Goal: Task Accomplishment & Management: Use online tool/utility

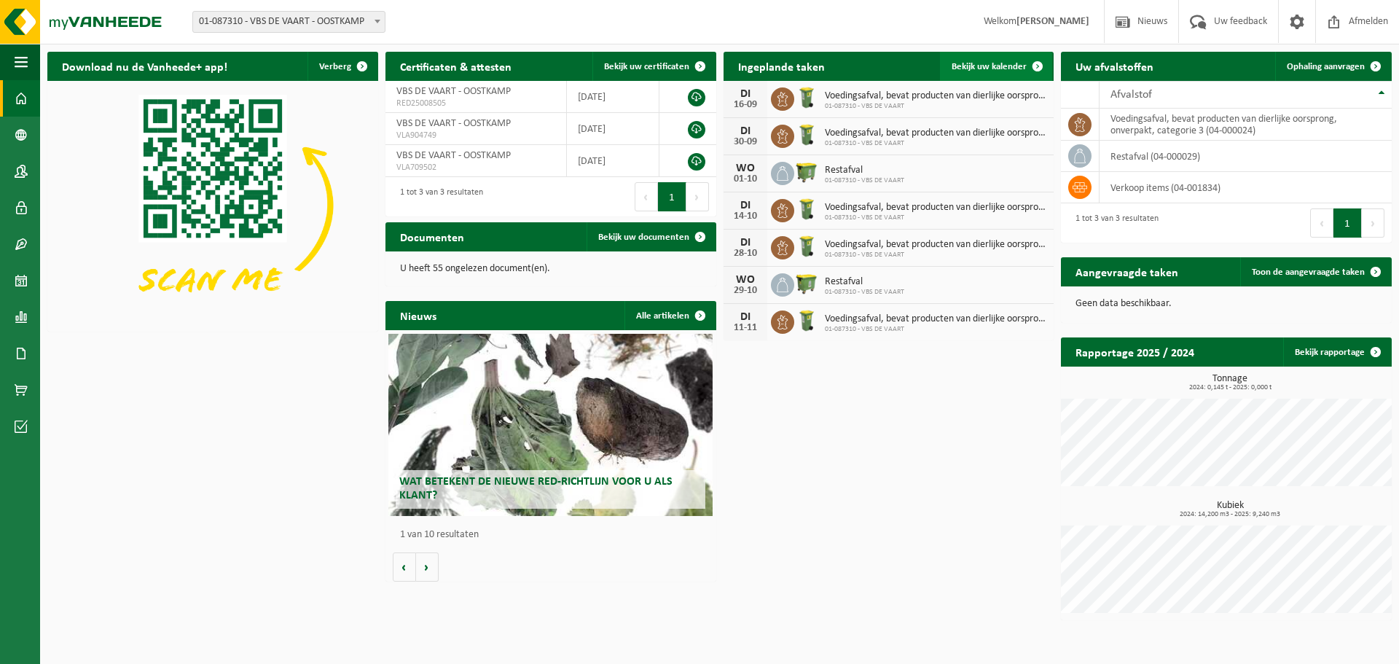
click at [967, 55] on link "Bekijk uw kalender" at bounding box center [996, 66] width 112 height 29
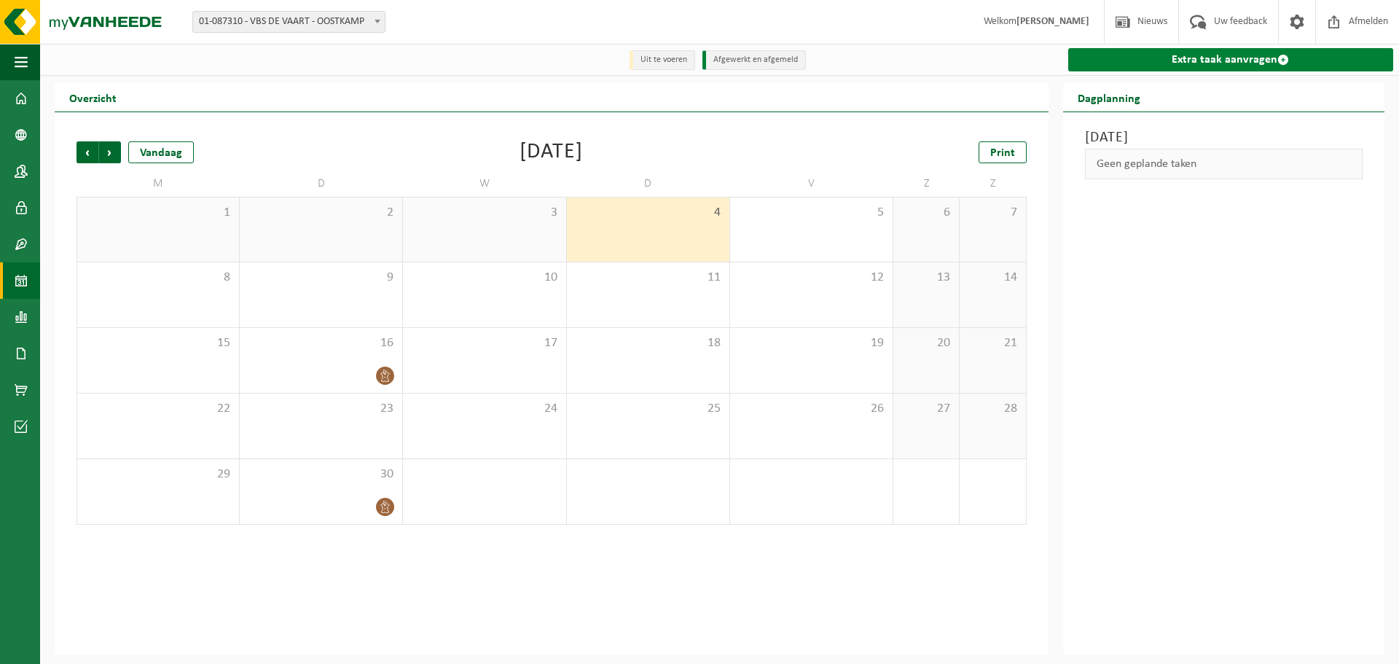
click at [1198, 67] on link "Extra taak aanvragen" at bounding box center [1230, 59] width 325 height 23
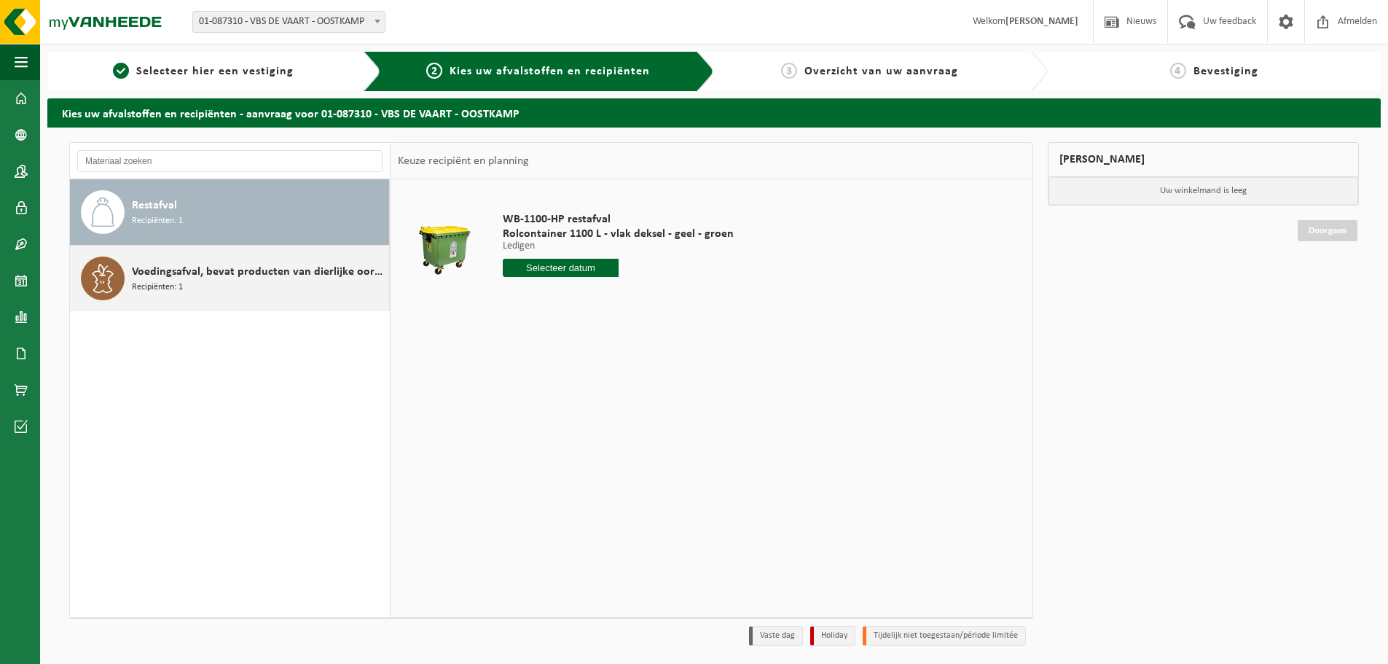
click at [199, 274] on span "Voedingsafval, bevat producten van dierlijke oorsprong, onverpakt, categorie 3" at bounding box center [259, 271] width 254 height 17
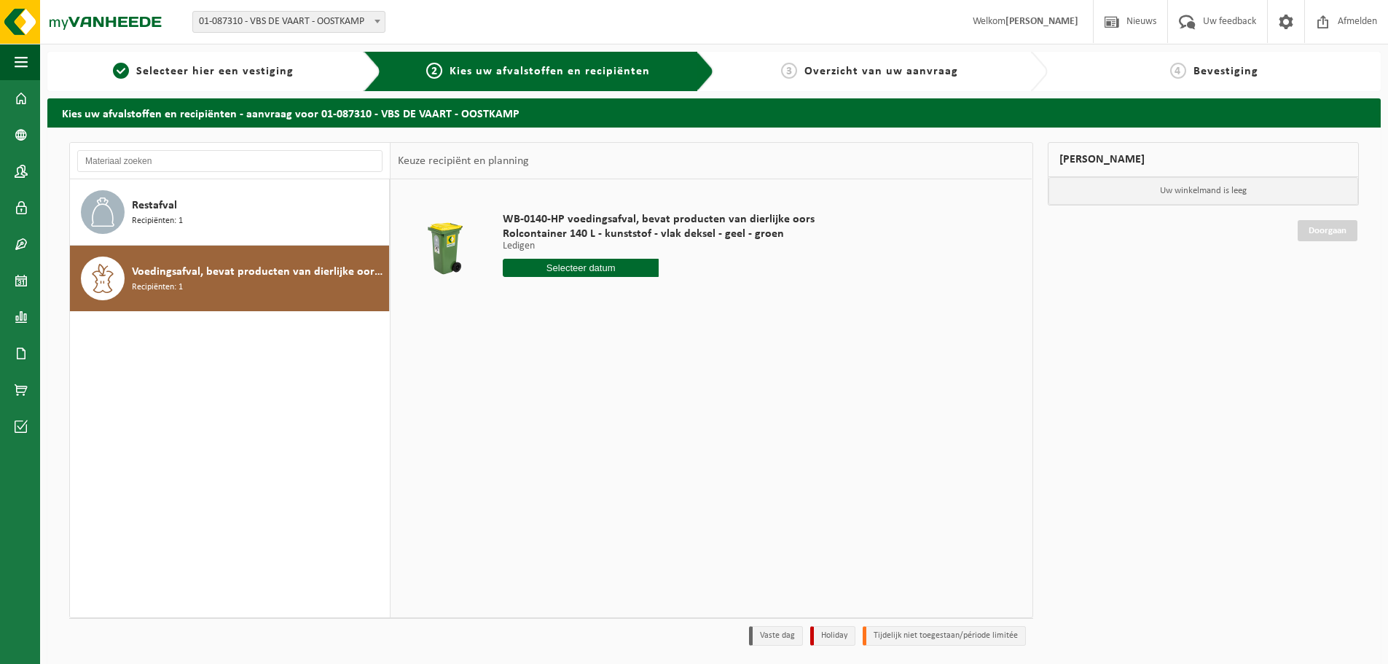
click at [557, 265] on input "text" at bounding box center [581, 268] width 156 height 18
click at [541, 380] on div "9" at bounding box center [541, 373] width 25 height 23
type input "Van [DATE]"
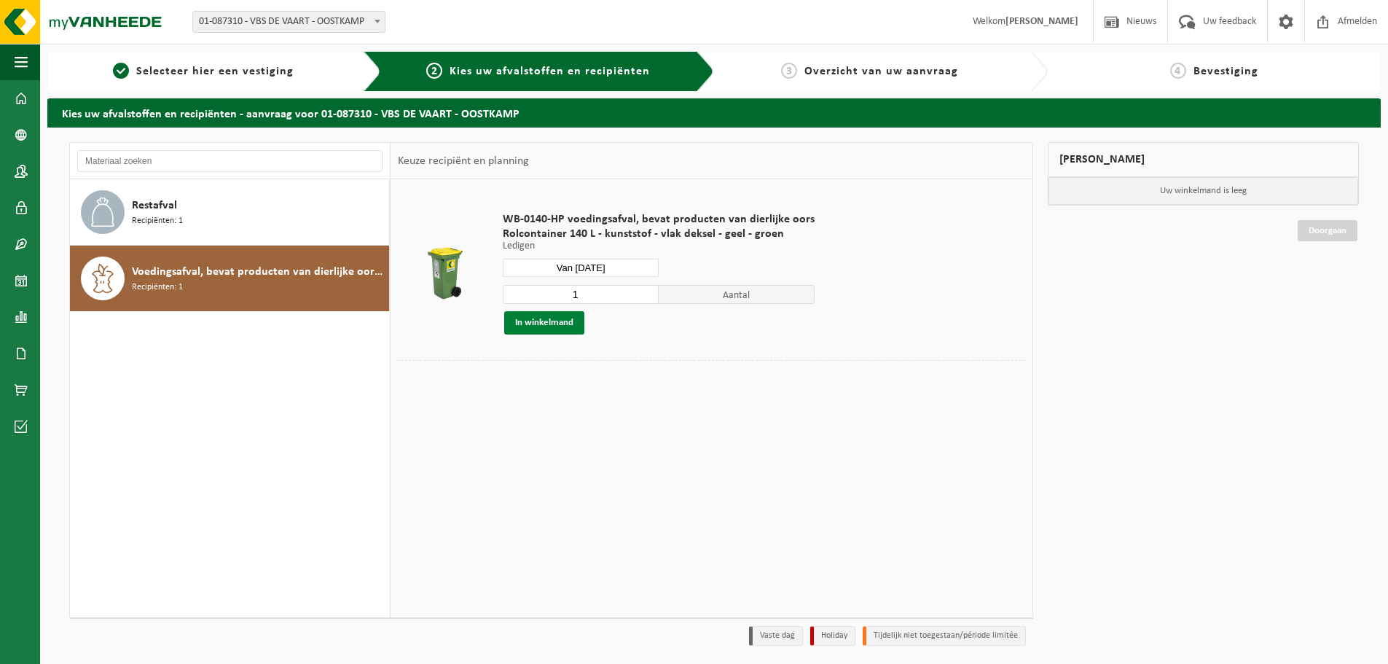
click at [546, 325] on button "In winkelmand" at bounding box center [544, 322] width 80 height 23
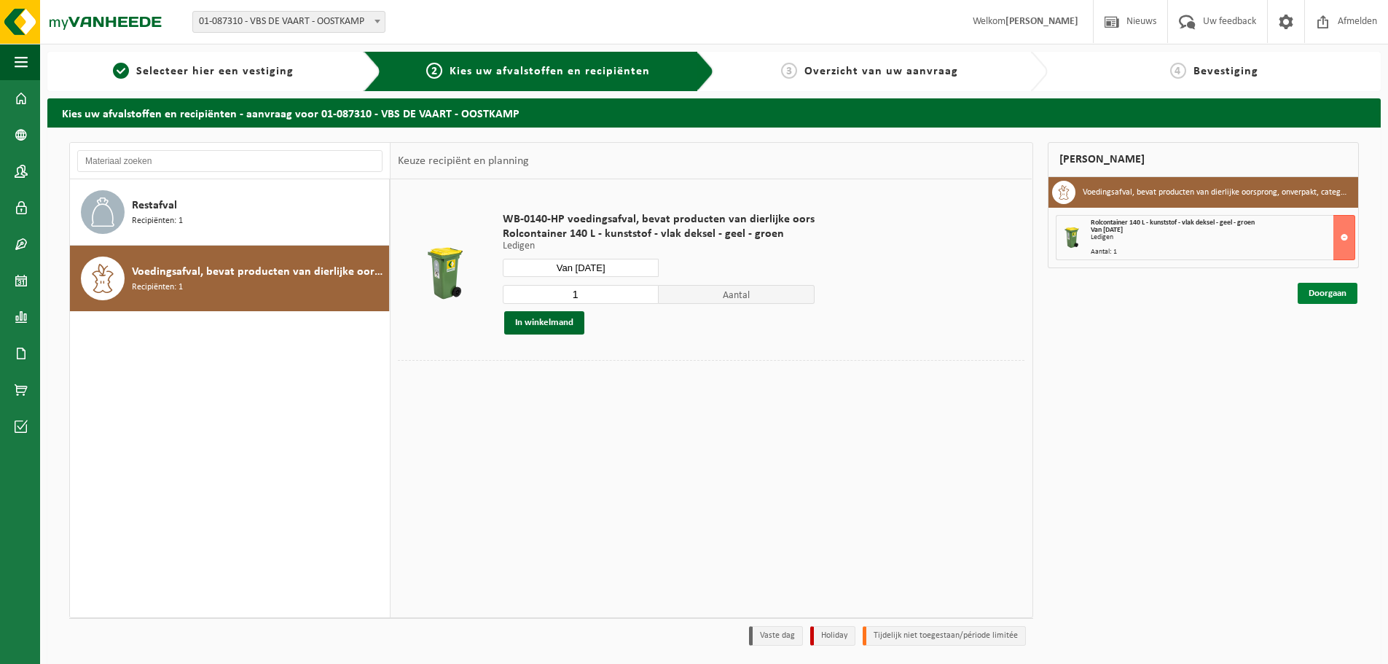
click at [1338, 291] on link "Doorgaan" at bounding box center [1328, 293] width 60 height 21
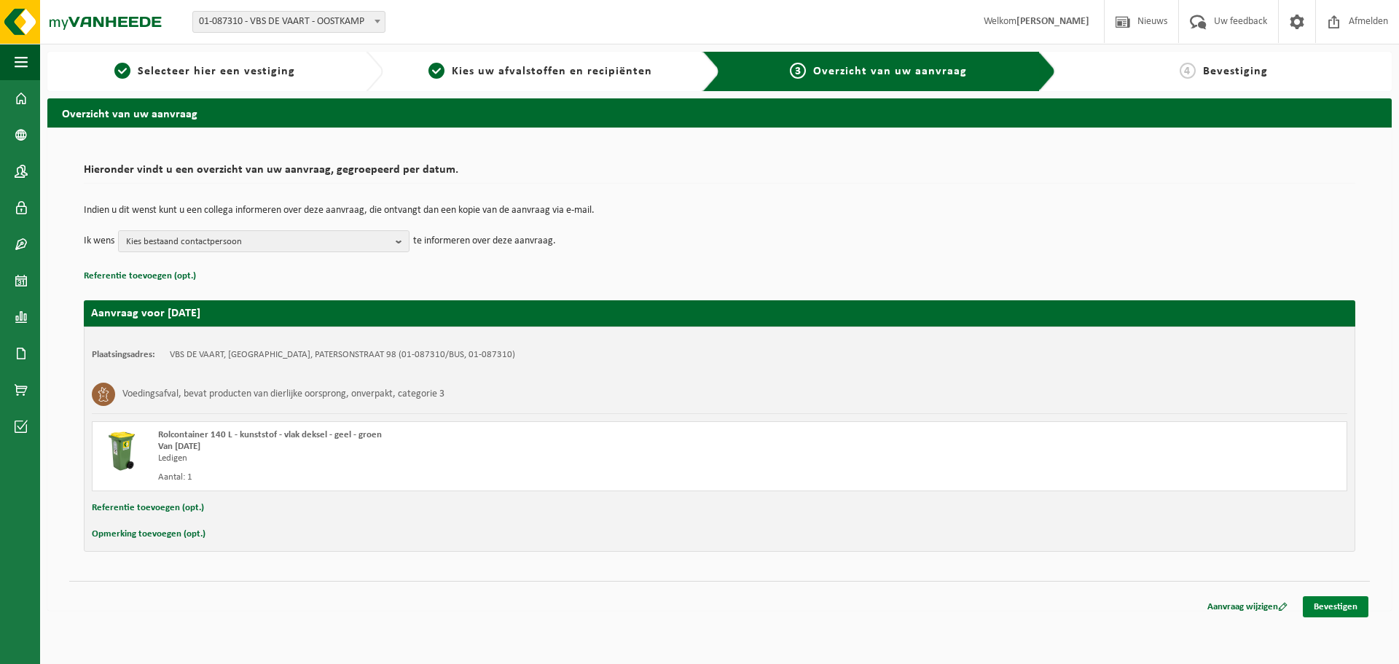
click at [1333, 600] on link "Bevestigen" at bounding box center [1336, 606] width 66 height 21
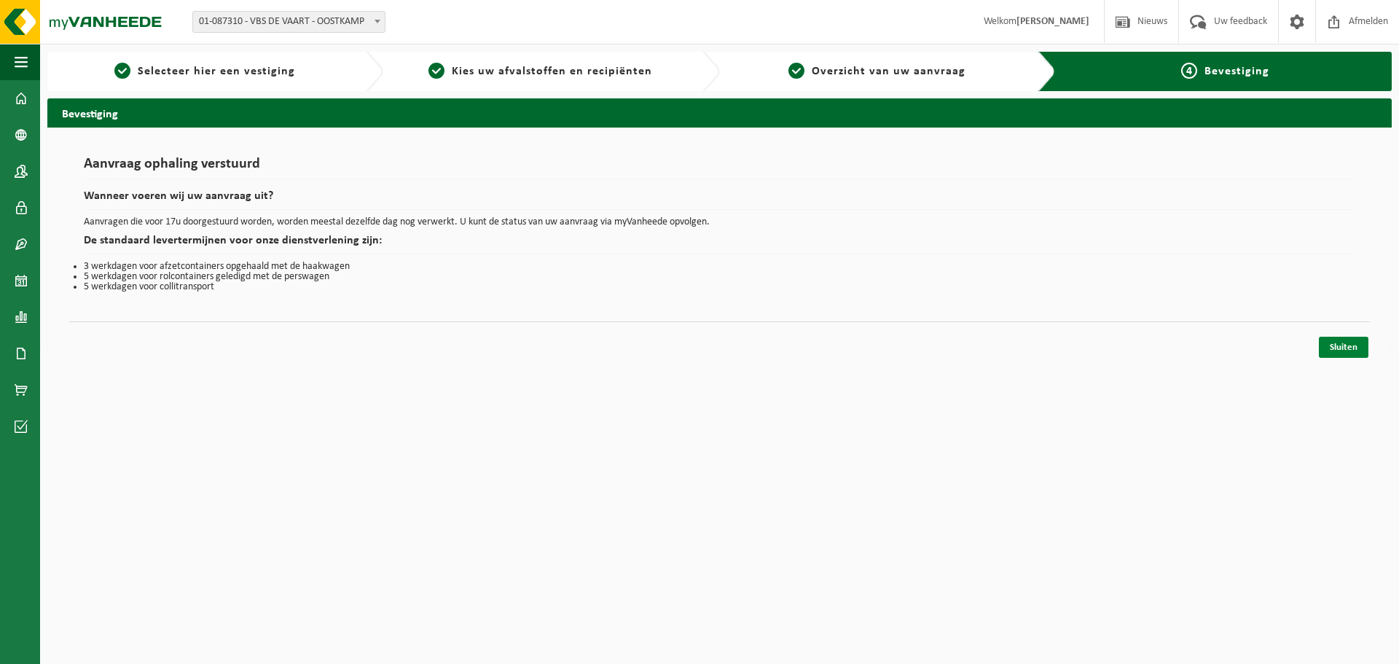
click at [1340, 353] on link "Sluiten" at bounding box center [1344, 347] width 50 height 21
